Goal: Find contact information: Find contact information

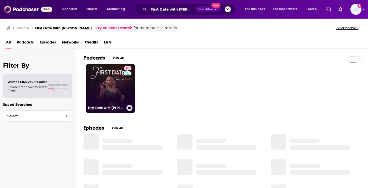
click at [99, 84] on link "68 First Date with [PERSON_NAME]" at bounding box center [110, 88] width 49 height 49
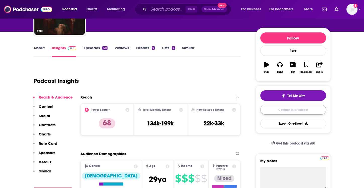
click at [284, 109] on link "Contact This Podcast" at bounding box center [294, 110] width 66 height 10
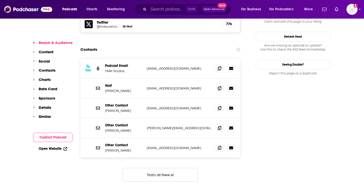
scroll to position [434, 0]
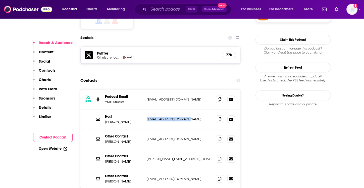
drag, startPoint x: 188, startPoint y: 93, endPoint x: 146, endPoint y: 94, distance: 42.5
click at [145, 109] on div "Host [PERSON_NAME] [PERSON_NAME][EMAIL_ADDRESS][DOMAIN_NAME] [EMAIL_ADDRESS][DO…" at bounding box center [160, 119] width 160 height 20
copy p "[EMAIL_ADDRESS][DOMAIN_NAME]"
drag, startPoint x: 192, startPoint y: 74, endPoint x: 143, endPoint y: 75, distance: 49.3
click at [143, 90] on div "RSS Podcast Email YMH Studios [EMAIL_ADDRESS][DOMAIN_NAME] [EMAIL_ADDRESS][DOMA…" at bounding box center [160, 100] width 160 height 20
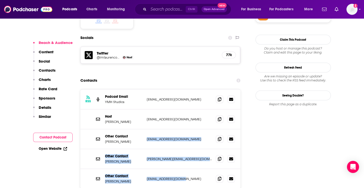
drag, startPoint x: 146, startPoint y: 109, endPoint x: 186, endPoint y: 160, distance: 64.6
click at [187, 160] on div "RSS Podcast Email YMH Studios [EMAIL_ADDRESS][DOMAIN_NAME] [EMAIL_ADDRESS][DOMA…" at bounding box center [160, 139] width 160 height 99
click at [168, 164] on div "RSS Podcast Email YMH Studios [EMAIL_ADDRESS][DOMAIN_NAME] [EMAIL_ADDRESS][DOMA…" at bounding box center [160, 154] width 160 height 131
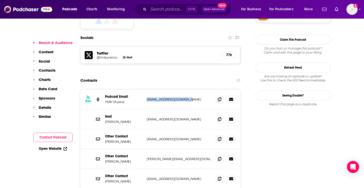
drag, startPoint x: 147, startPoint y: 74, endPoint x: 190, endPoint y: 75, distance: 43.5
click at [190, 97] on p "[EMAIL_ADDRESS][DOMAIN_NAME]" at bounding box center [179, 99] width 65 height 4
copy p "[EMAIL_ADDRESS][DOMAIN_NAME]"
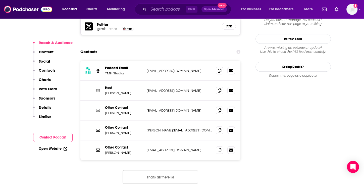
scroll to position [484, 0]
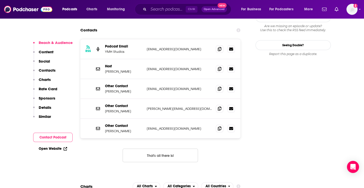
click at [150, 87] on p "[EMAIL_ADDRESS][DOMAIN_NAME]" at bounding box center [179, 89] width 65 height 4
drag, startPoint x: 150, startPoint y: 63, endPoint x: 194, endPoint y: 65, distance: 44.8
click at [194, 87] on p "[EMAIL_ADDRESS][DOMAIN_NAME]" at bounding box center [179, 89] width 65 height 4
copy div "[EMAIL_ADDRESS][DOMAIN_NAME] [EMAIL_ADDRESS][DOMAIN_NAME]"
drag, startPoint x: 107, startPoint y: 132, endPoint x: 143, endPoint y: 86, distance: 59.5
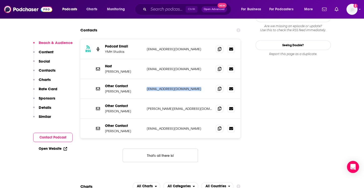
click at [107, 132] on div "RSS Podcast Email YMH Studios [EMAIL_ADDRESS][DOMAIN_NAME] [EMAIL_ADDRESS][DOMA…" at bounding box center [160, 104] width 160 height 131
drag, startPoint x: 182, startPoint y: 86, endPoint x: 140, endPoint y: 86, distance: 42.5
click at [140, 99] on div "Other Contact [PERSON_NAME] [PERSON_NAME][EMAIL_ADDRESS][DOMAIN_NAME] [PERSON_N…" at bounding box center [160, 109] width 160 height 20
copy div "[PERSON_NAME][EMAIL_ADDRESS][DOMAIN_NAME]"
drag, startPoint x: 112, startPoint y: 117, endPoint x: 160, endPoint y: 108, distance: 49.5
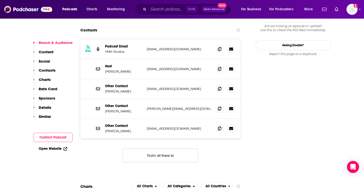
click at [112, 117] on div "RSS Podcast Email YMH Studios [EMAIL_ADDRESS][DOMAIN_NAME] [EMAIL_ADDRESS][DOMA…" at bounding box center [160, 104] width 160 height 131
drag, startPoint x: 187, startPoint y: 104, endPoint x: 143, endPoint y: 106, distance: 44.1
click at [144, 119] on div "Other Contact [PERSON_NAME] [EMAIL_ADDRESS][DOMAIN_NAME] [EMAIL_ADDRESS][DOMAIN…" at bounding box center [160, 129] width 160 height 20
copy div "[EMAIL_ADDRESS][DOMAIN_NAME]"
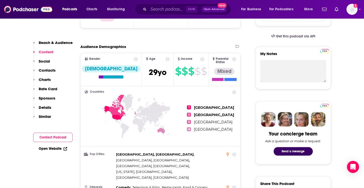
scroll to position [32, 0]
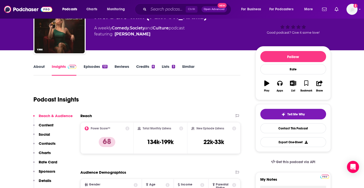
drag, startPoint x: 105, startPoint y: 91, endPoint x: 103, endPoint y: 91, distance: 2.8
click at [105, 91] on div "Podcast Insights" at bounding box center [135, 97] width 204 height 26
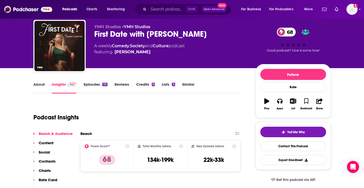
scroll to position [0, 0]
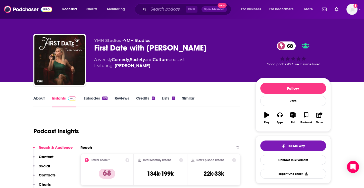
click at [102, 47] on div "First Date with [PERSON_NAME] 68" at bounding box center [170, 48] width 153 height 10
drag, startPoint x: 102, startPoint y: 47, endPoint x: 117, endPoint y: 55, distance: 16.5
click at [117, 55] on div "YMH Studios • YMH Studios First Date with [PERSON_NAME] 68 A weekly Comedy , So…" at bounding box center [170, 58] width 153 height 40
copy h2 "First Date"
